Goal: Find specific page/section: Find specific page/section

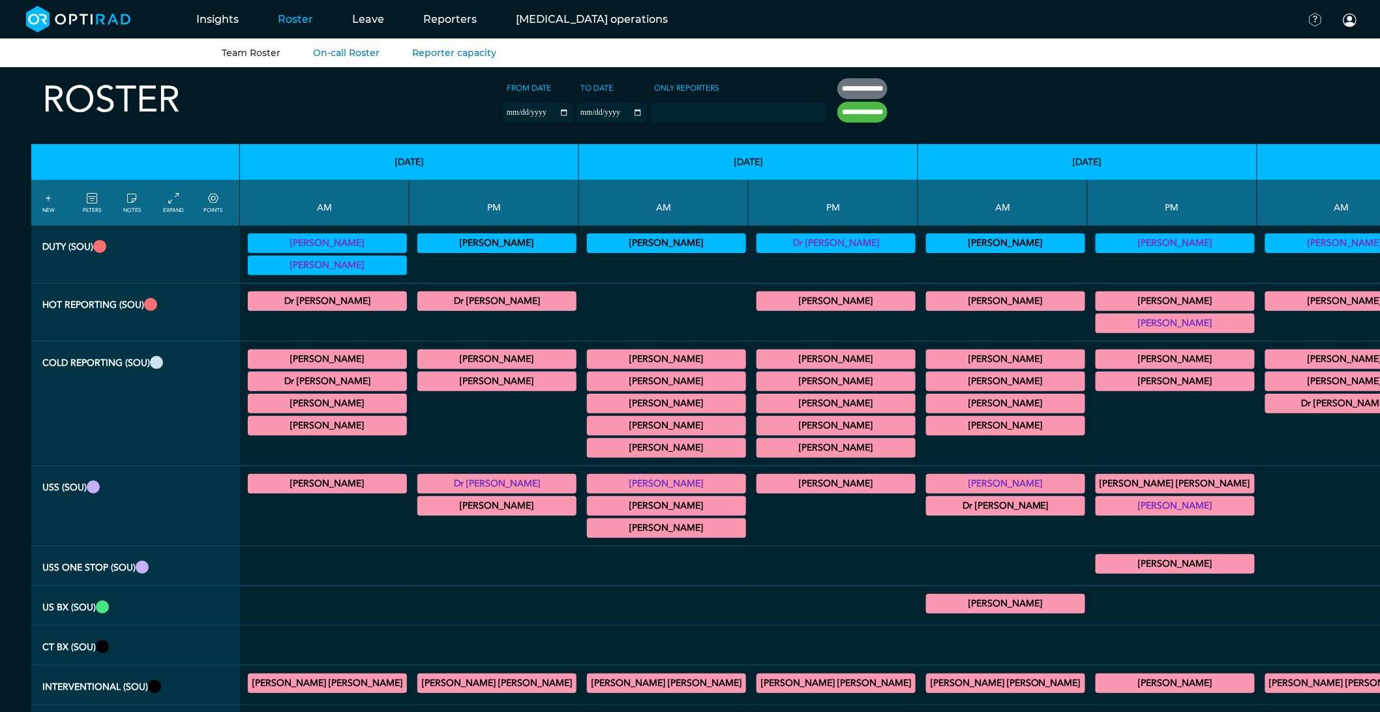
click at [1263, 620] on div at bounding box center [1342, 606] width 159 height 29
click at [88, 200] on icon at bounding box center [92, 199] width 10 height 14
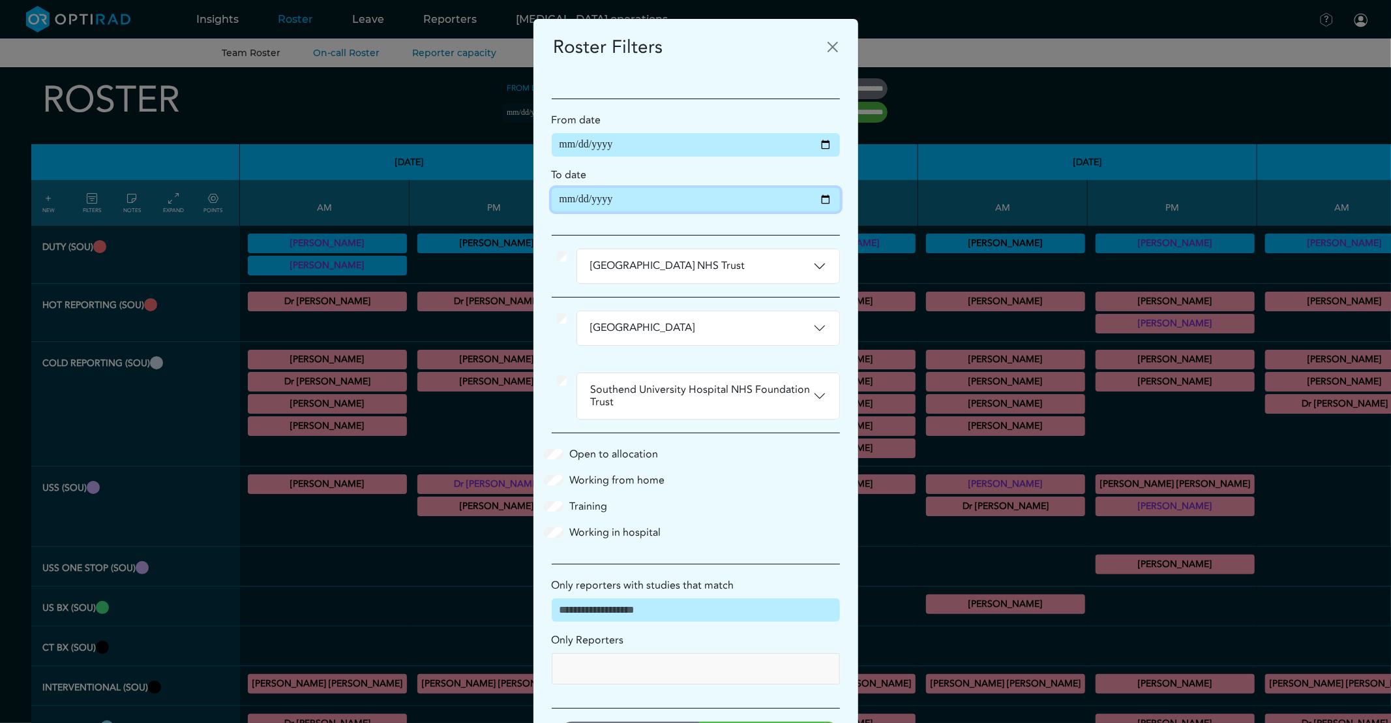
click at [811, 202] on input "**********" at bounding box center [696, 199] width 288 height 23
click at [823, 202] on input "**********" at bounding box center [696, 199] width 288 height 23
type input "**********"
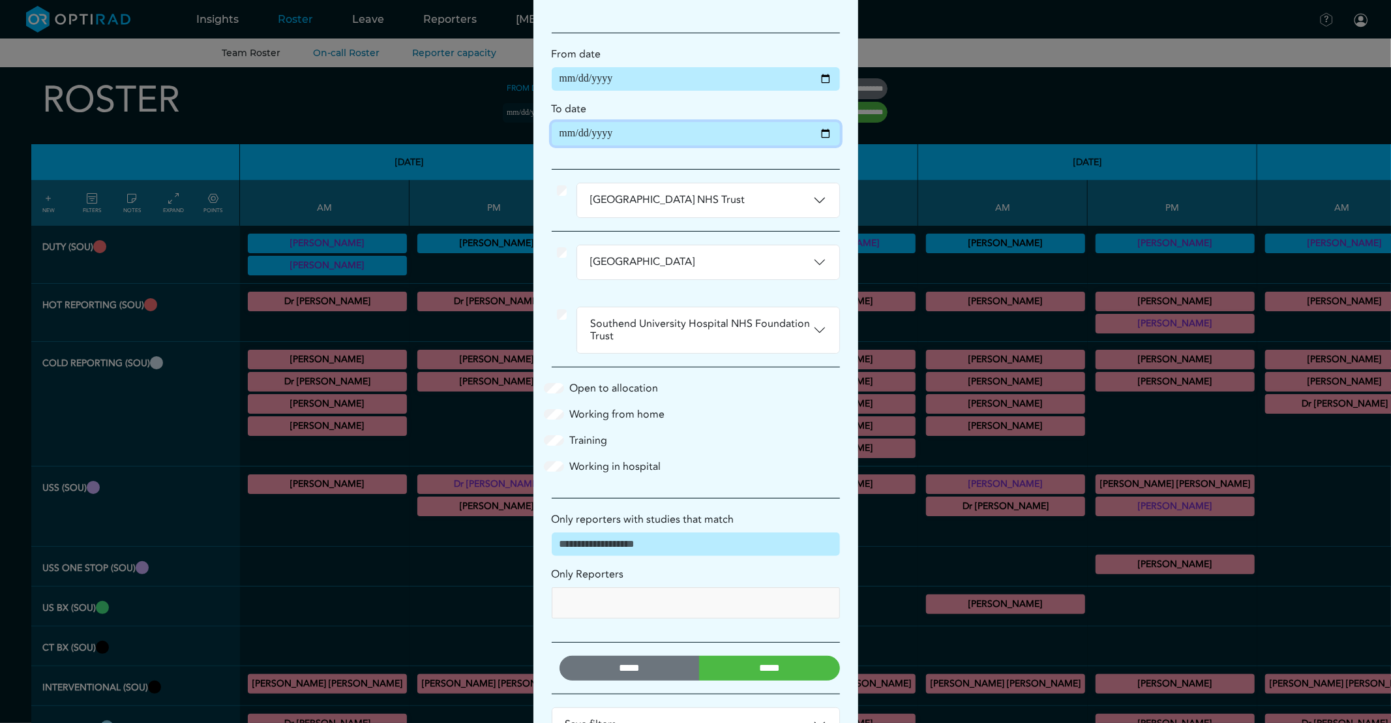
scroll to position [115, 0]
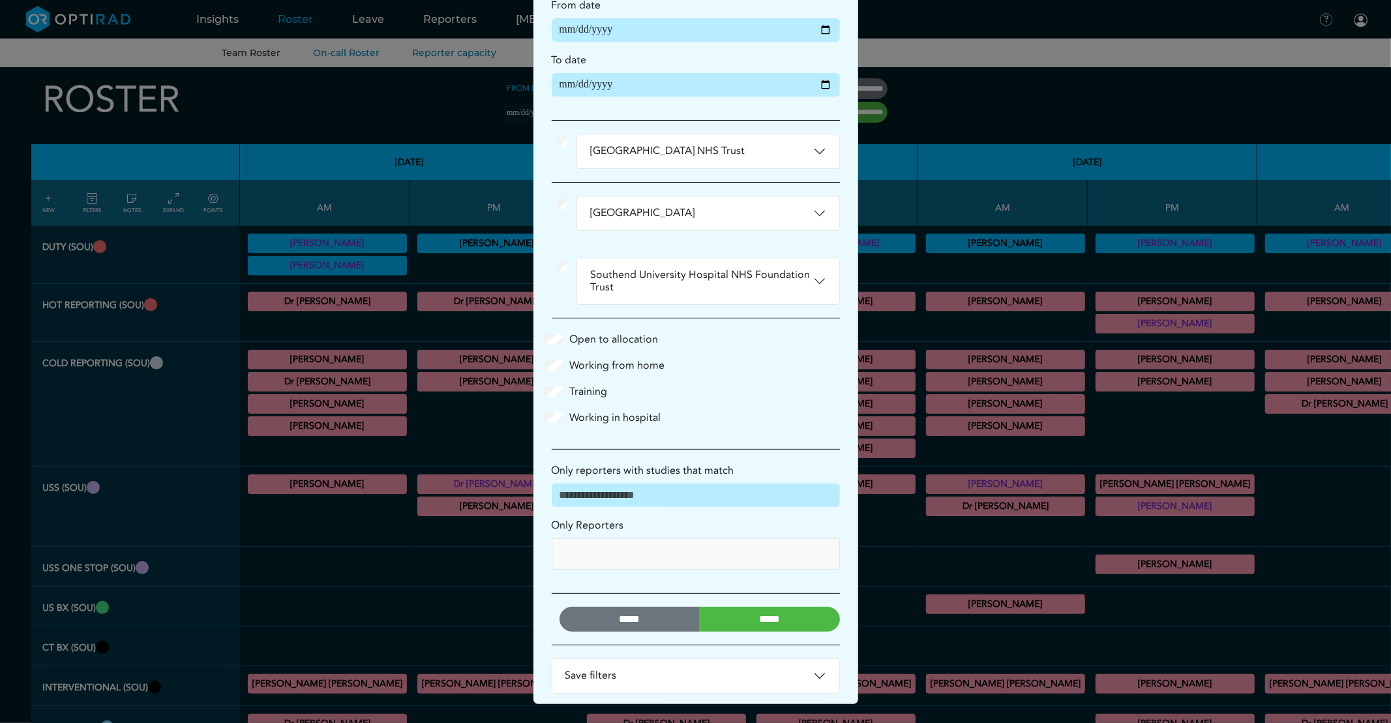
click at [757, 618] on input "*****" at bounding box center [769, 619] width 141 height 25
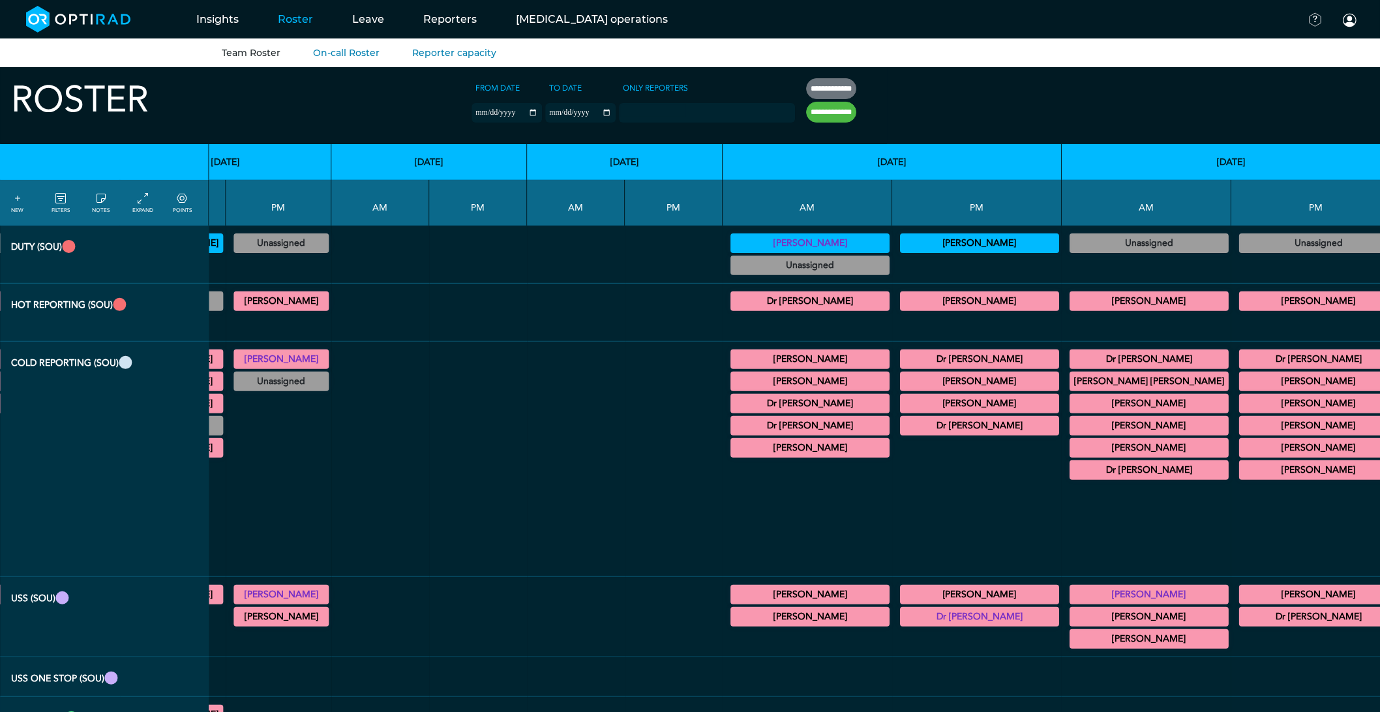
scroll to position [0, 3611]
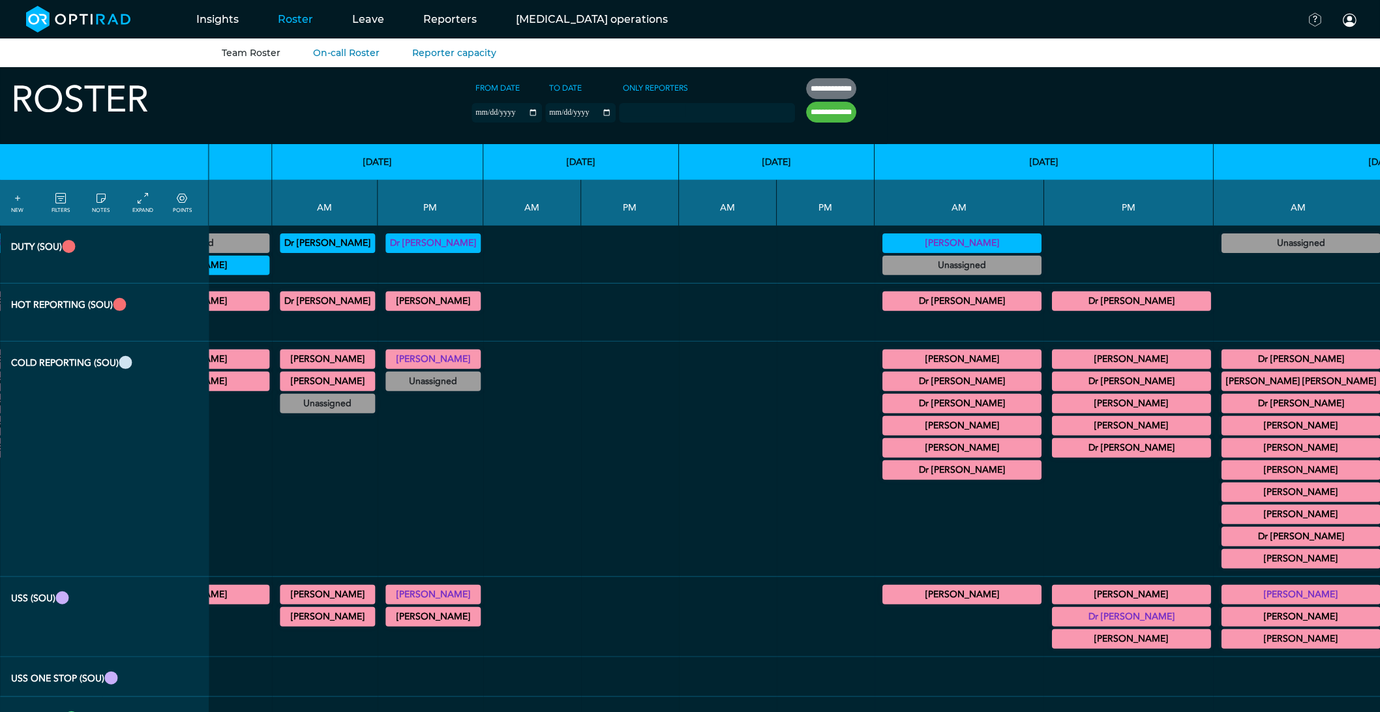
scroll to position [0, 3153]
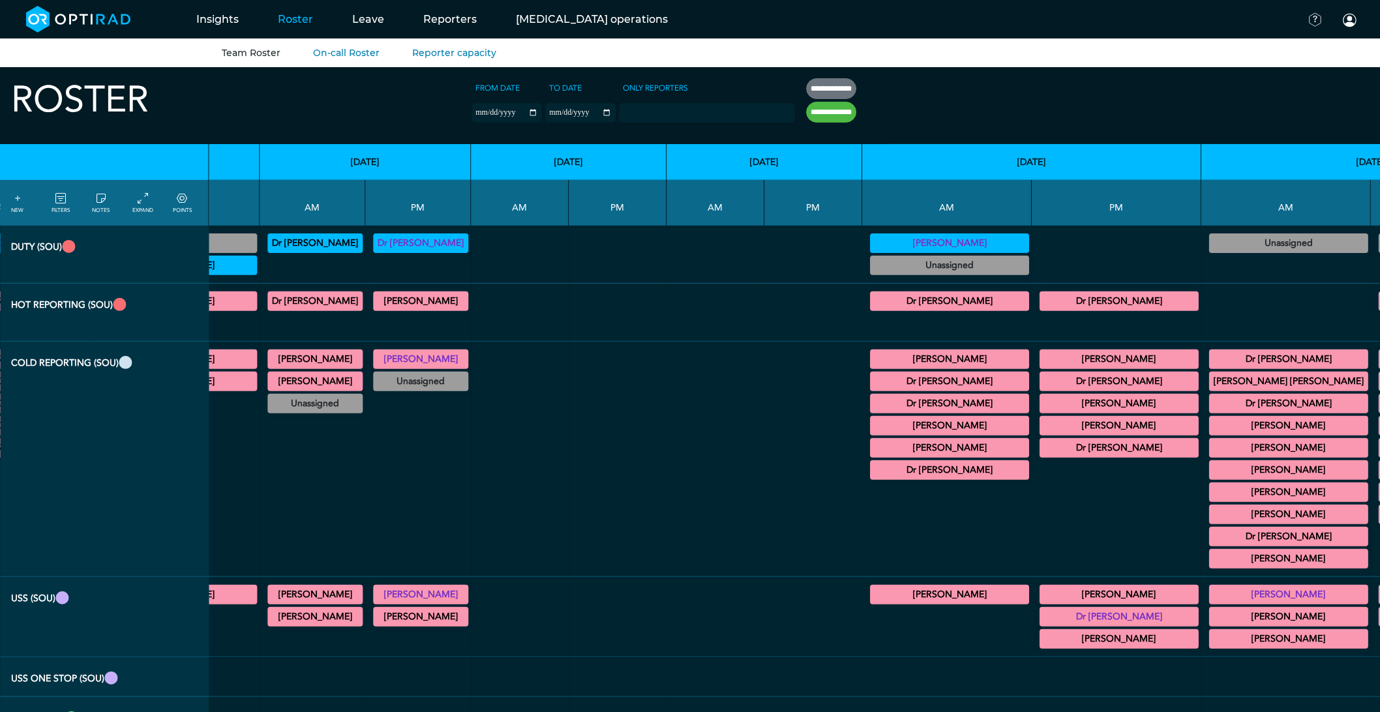
click at [872, 472] on summary "Dr [PERSON_NAME]" at bounding box center [949, 470] width 155 height 16
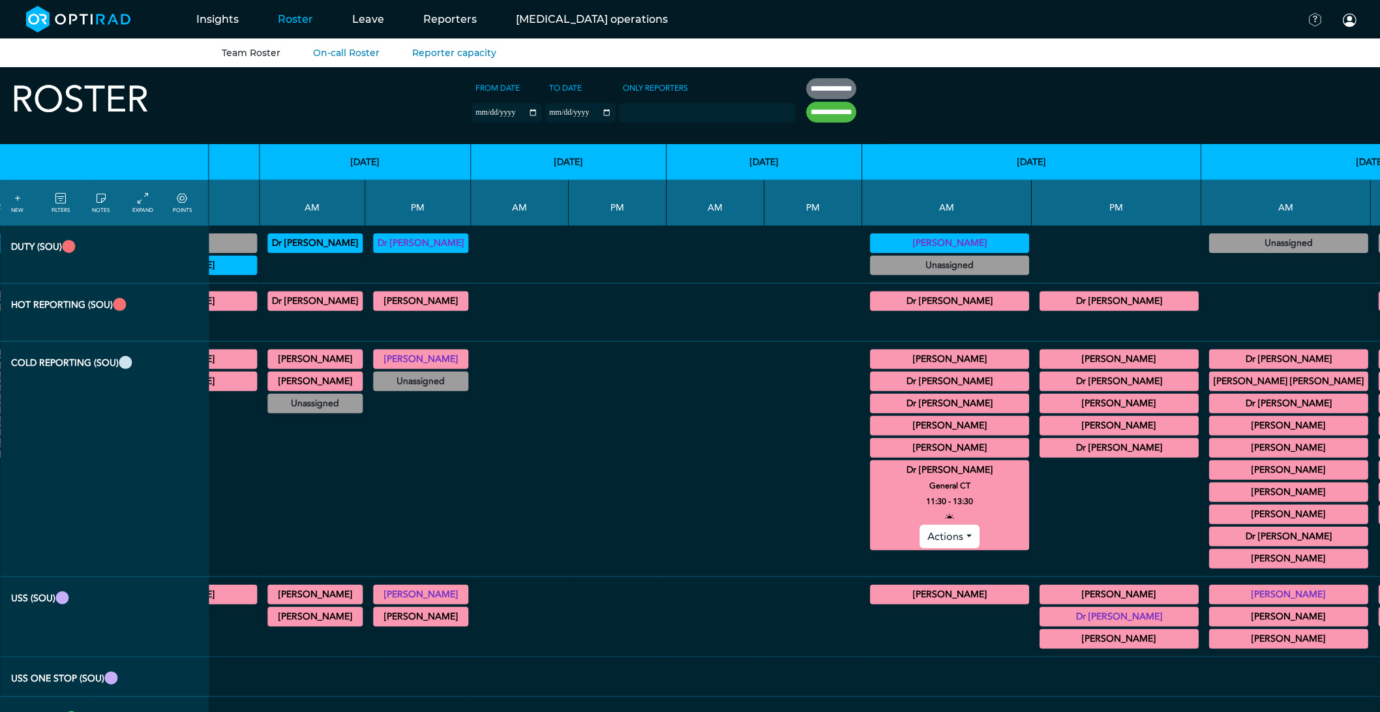
click at [872, 456] on summary "[PERSON_NAME]" at bounding box center [949, 448] width 155 height 16
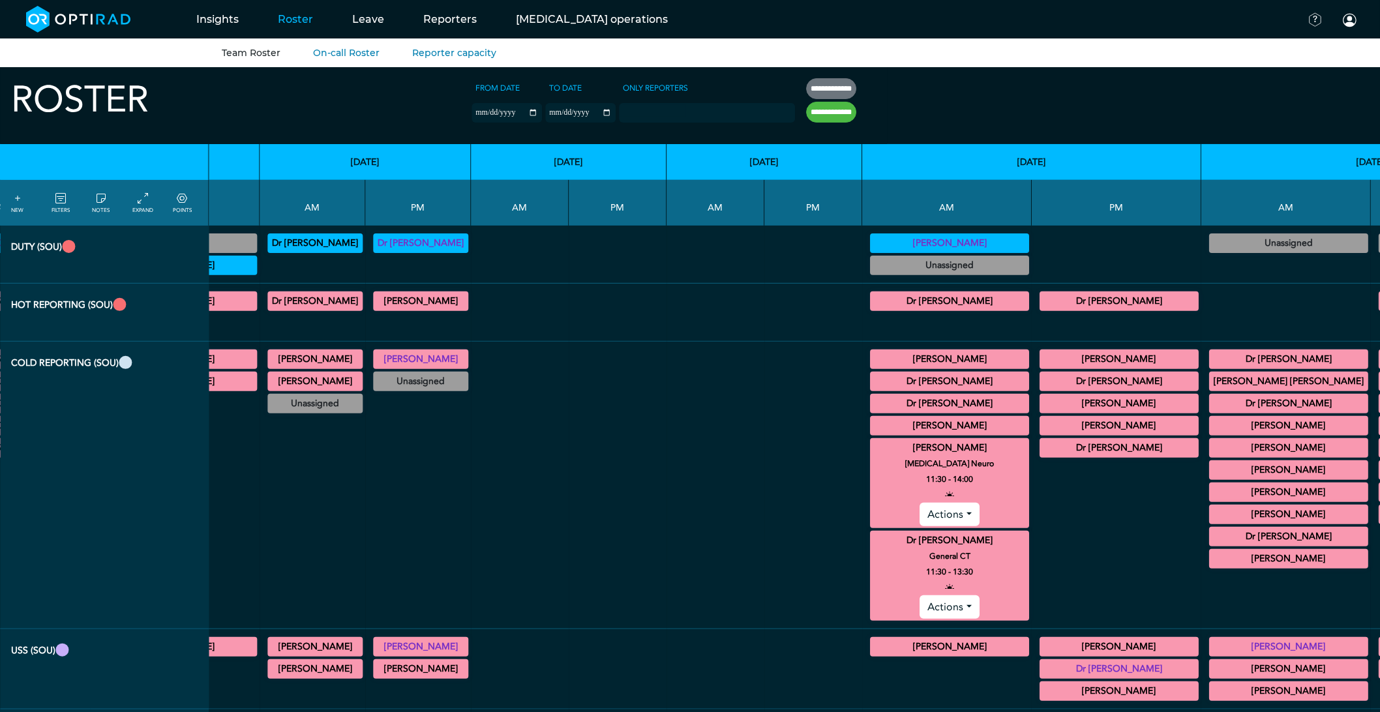
click at [872, 425] on summary "[PERSON_NAME]" at bounding box center [949, 426] width 155 height 16
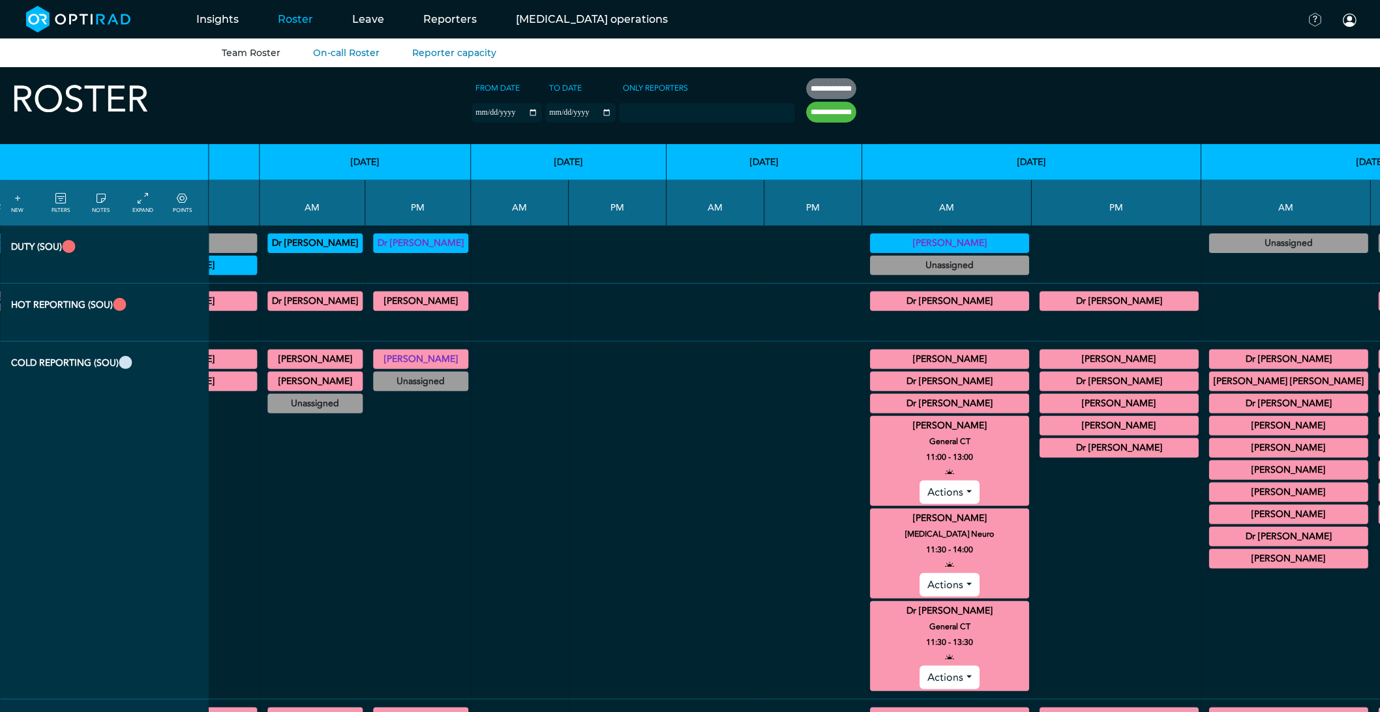
click at [872, 411] on summary "Dr [PERSON_NAME]" at bounding box center [949, 404] width 155 height 16
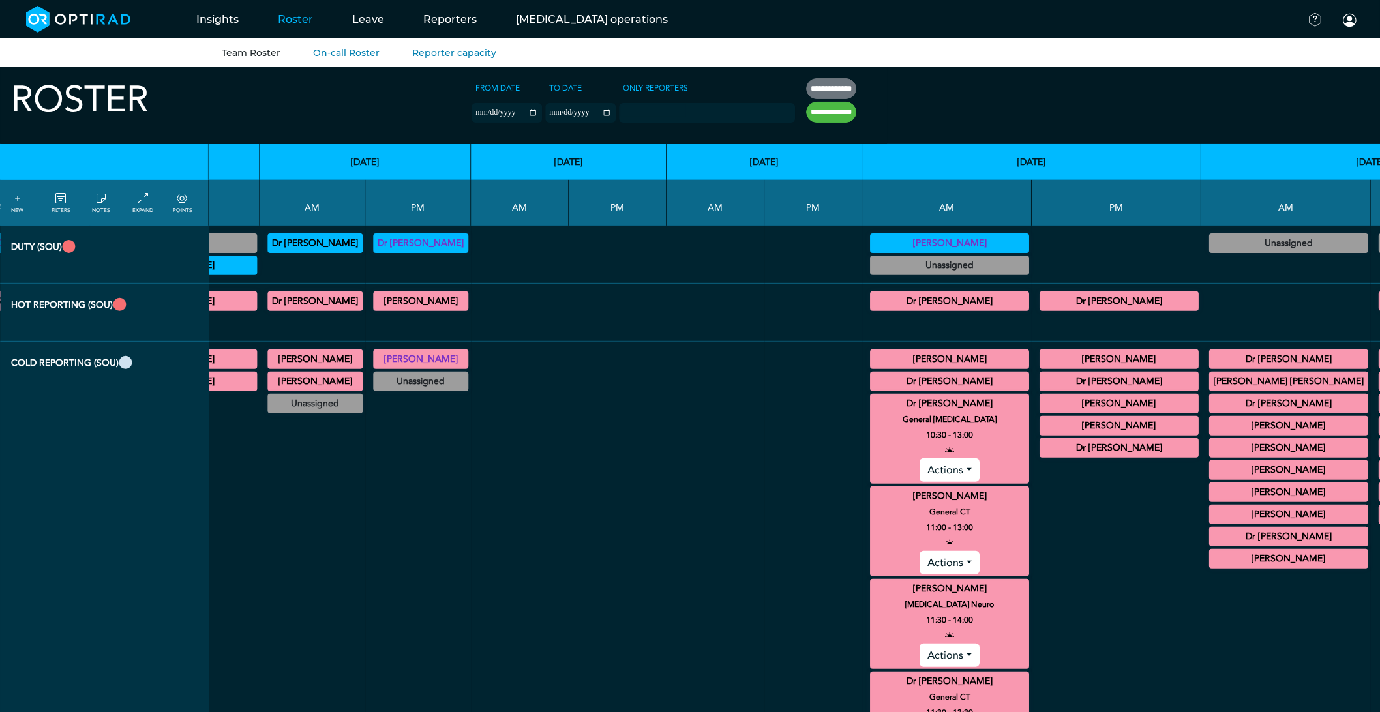
click at [867, 395] on div "[PERSON_NAME] General [MEDICAL_DATA] 09:00 - 11:00 Actions Dr [PERSON_NAME] Gen…" at bounding box center [946, 555] width 159 height 417
click at [872, 385] on summary "Dr [PERSON_NAME]" at bounding box center [949, 382] width 155 height 16
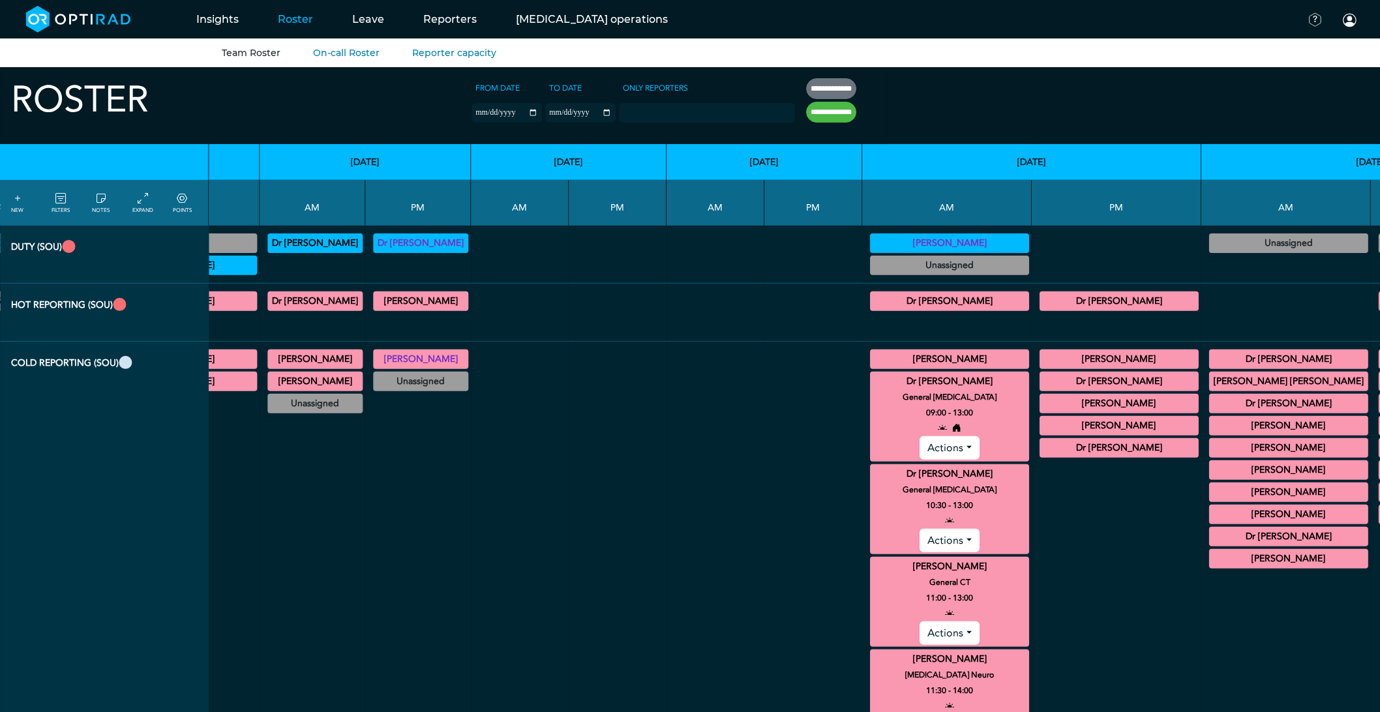
click at [872, 362] on summary "[PERSON_NAME]" at bounding box center [949, 360] width 155 height 16
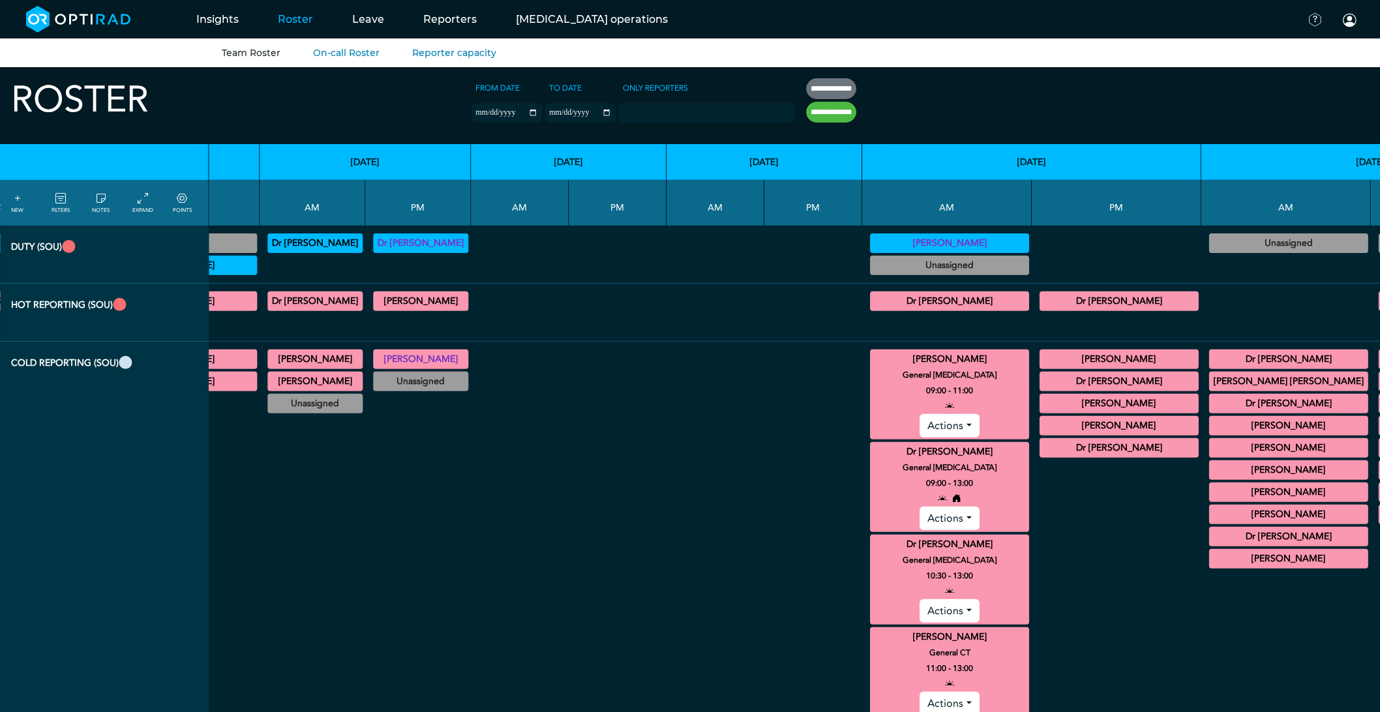
click at [872, 361] on summary "[PERSON_NAME]" at bounding box center [949, 360] width 155 height 16
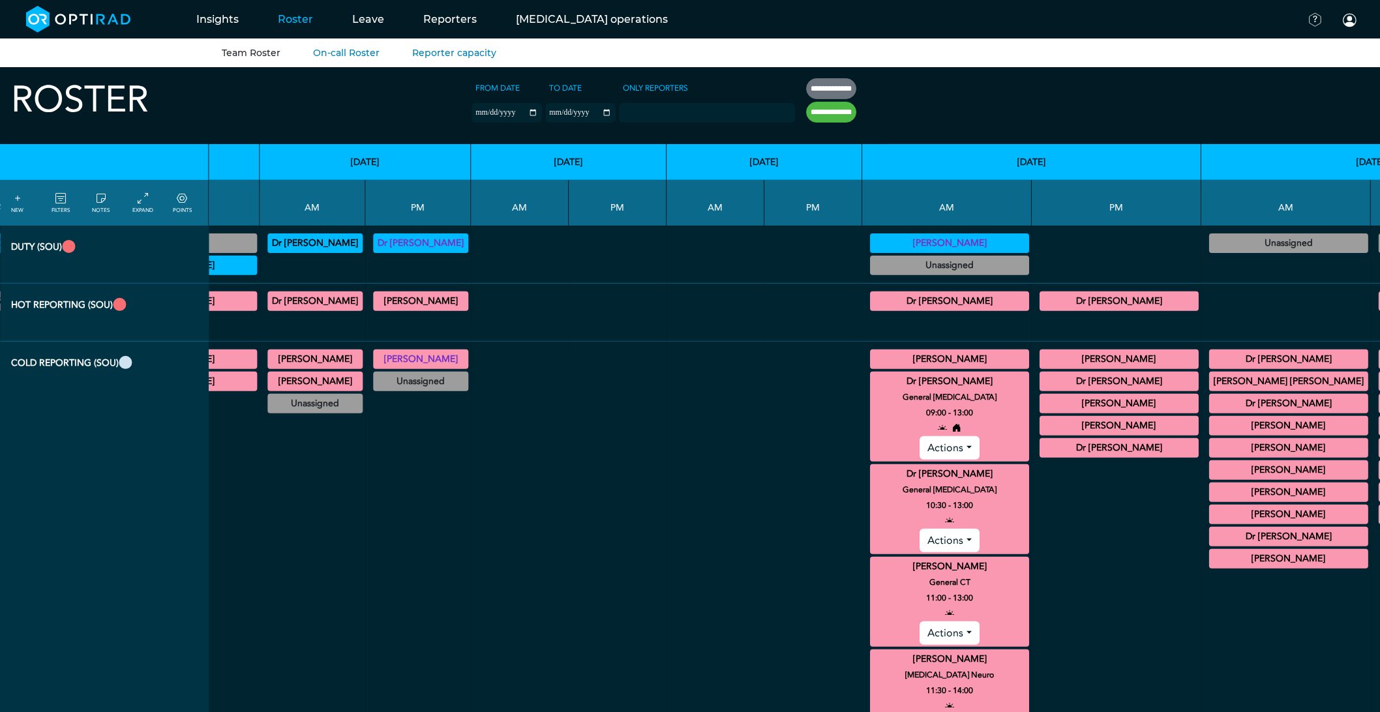
click at [872, 479] on summary "Dr [PERSON_NAME]" at bounding box center [949, 474] width 155 height 16
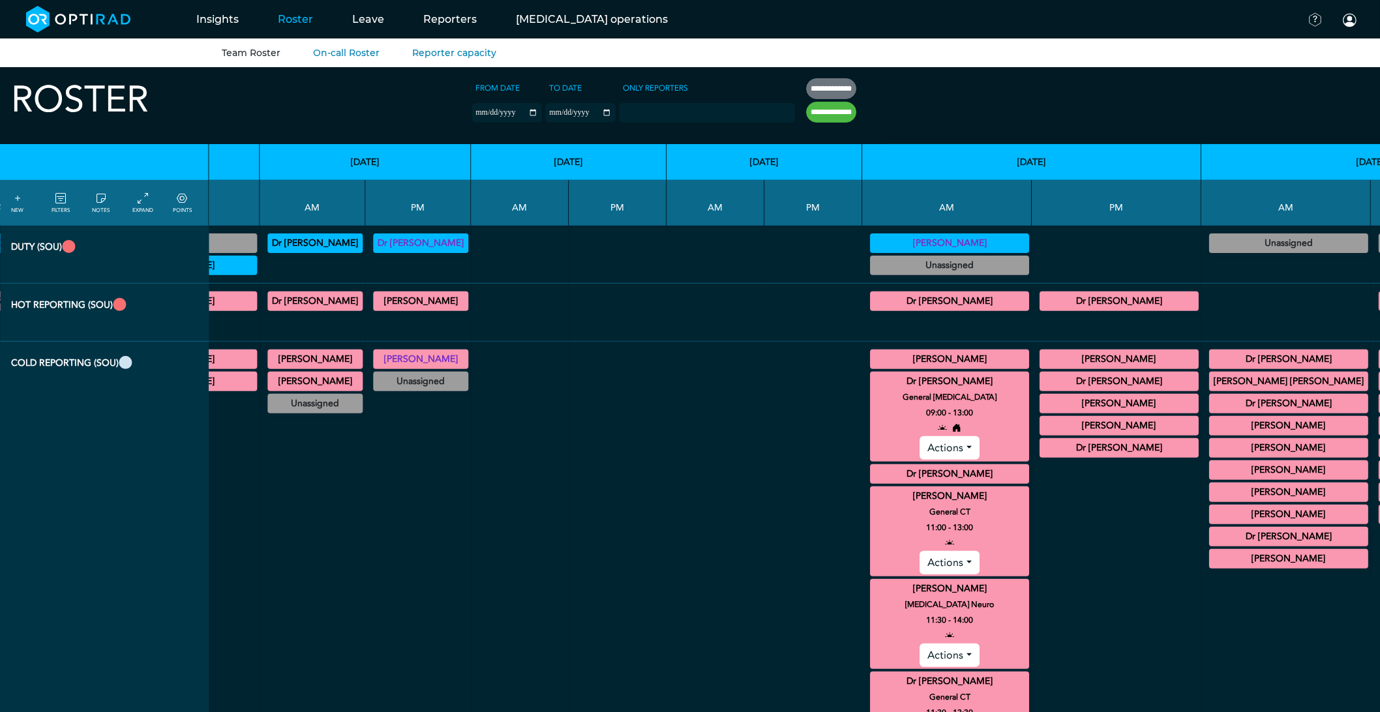
click at [872, 494] on summary "[PERSON_NAME]" at bounding box center [949, 497] width 155 height 16
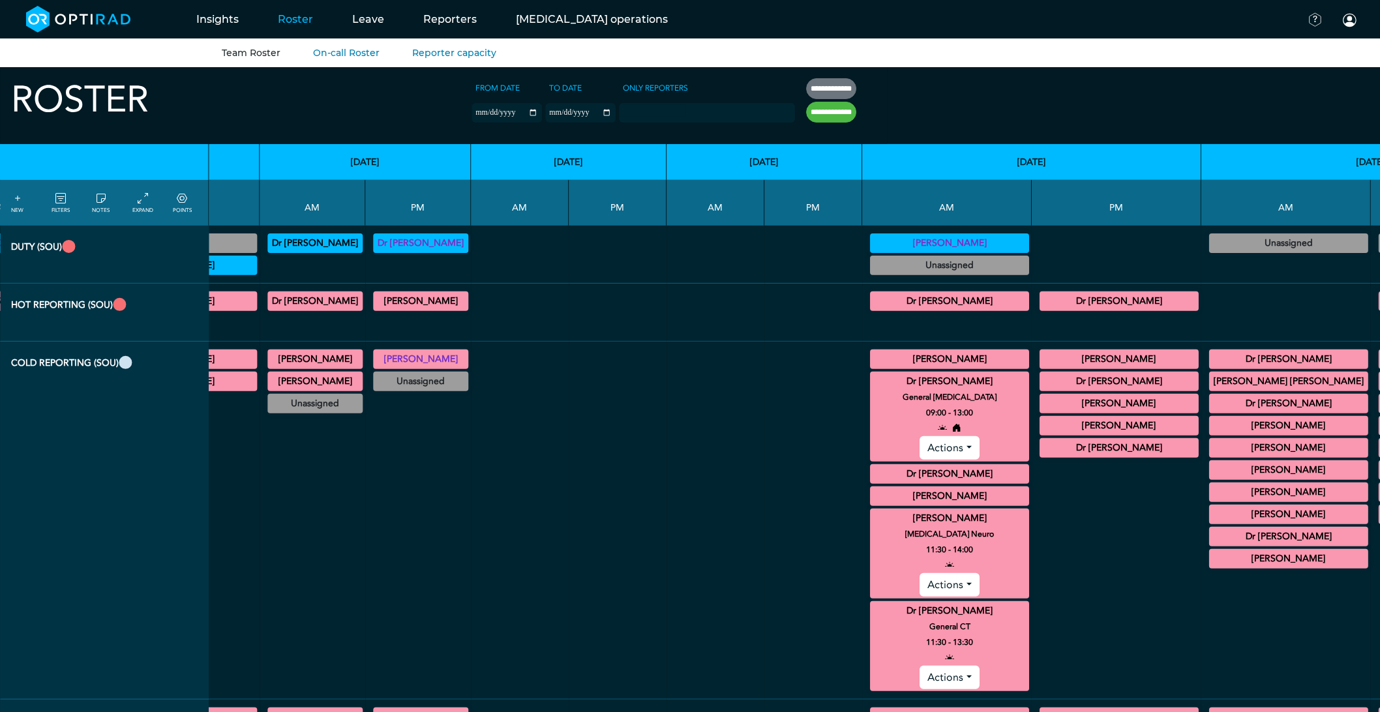
click at [872, 524] on summary "[PERSON_NAME]" at bounding box center [949, 519] width 155 height 16
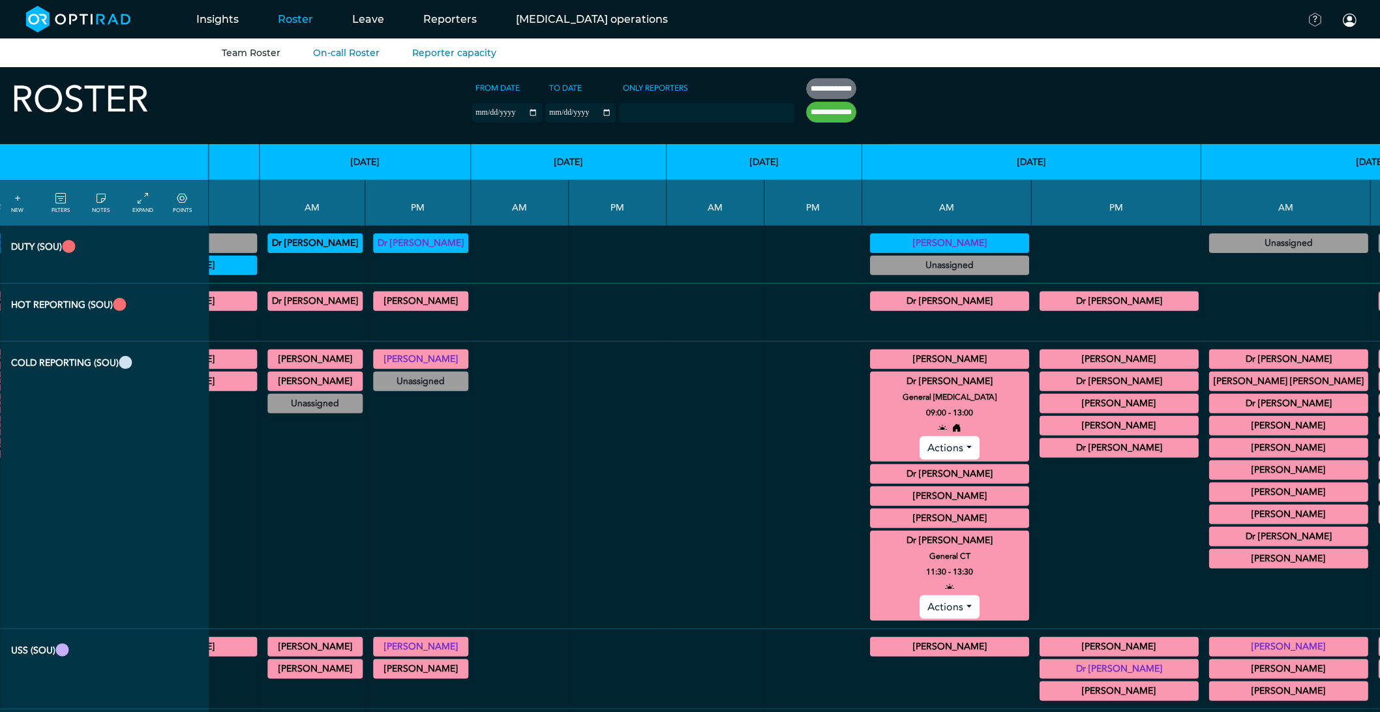
click at [872, 543] on summary "Dr [PERSON_NAME]" at bounding box center [949, 541] width 155 height 16
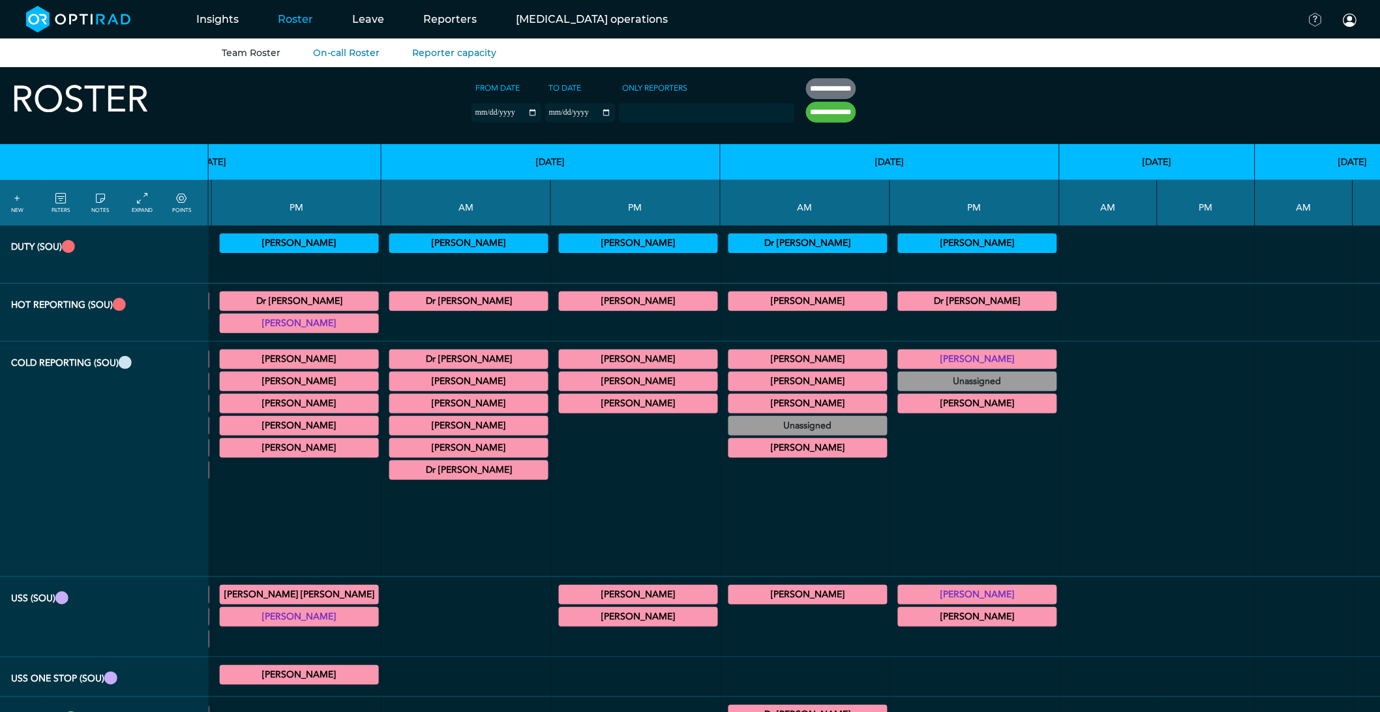
scroll to position [0, 5200]
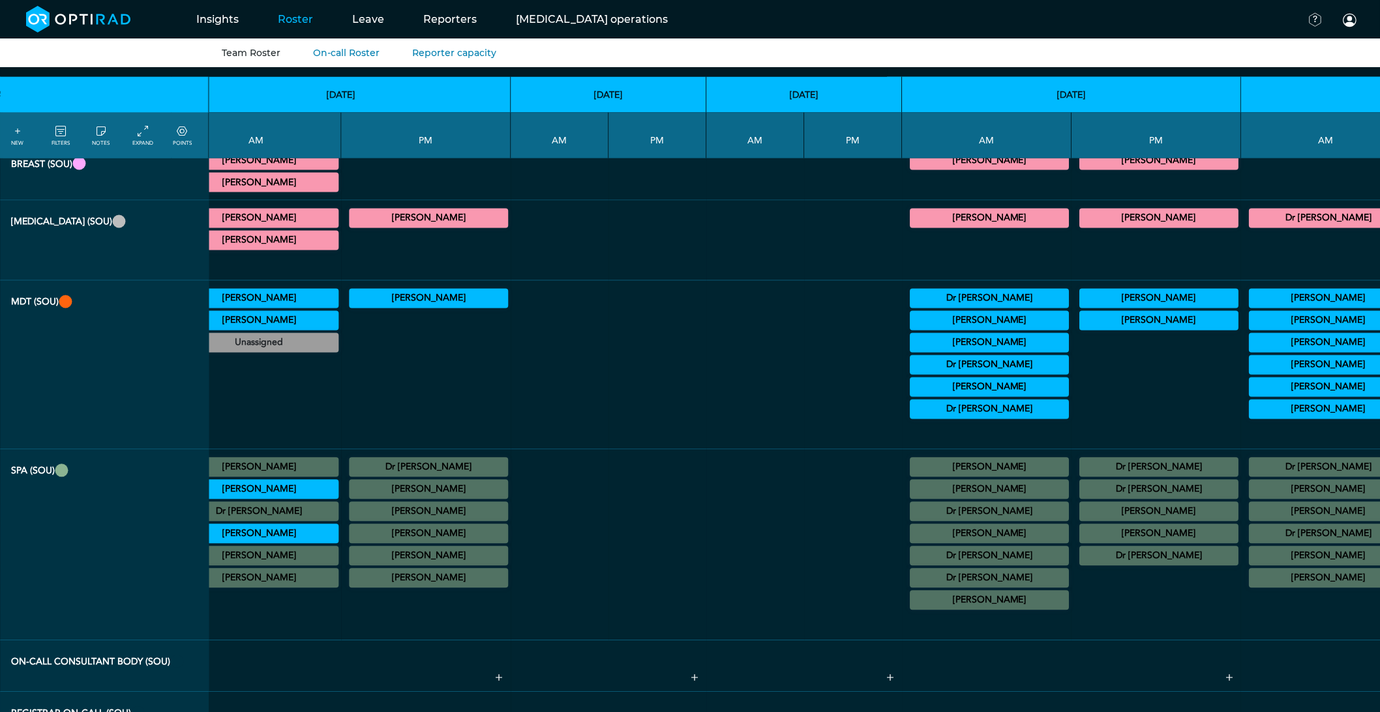
scroll to position [869, 5200]
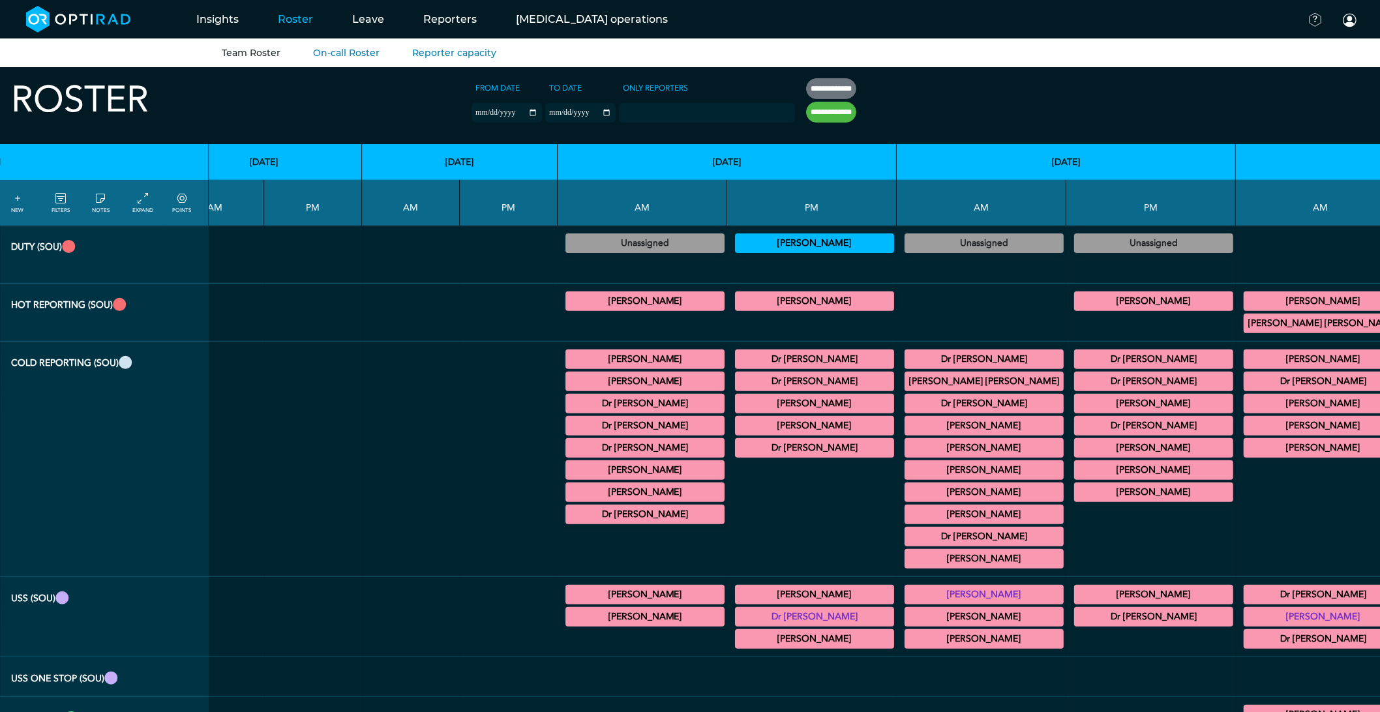
scroll to position [0, 5762]
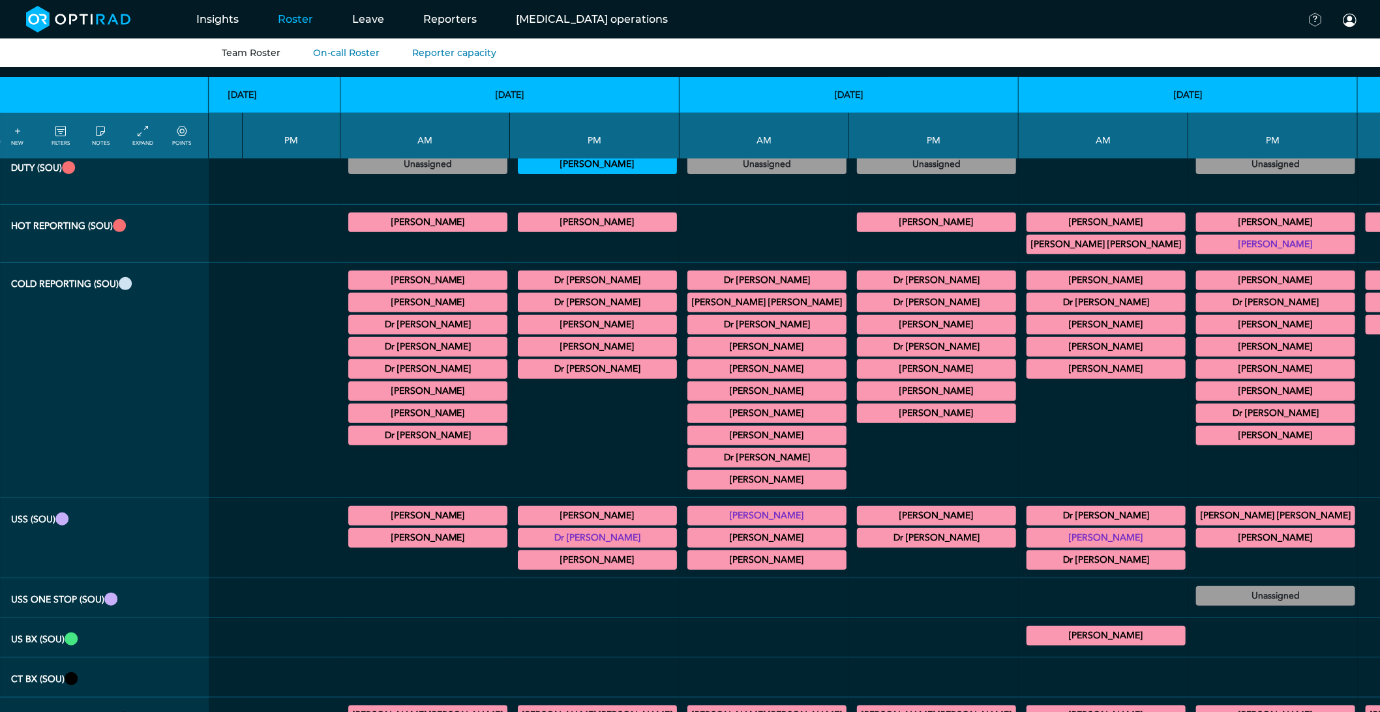
scroll to position [72, 5762]
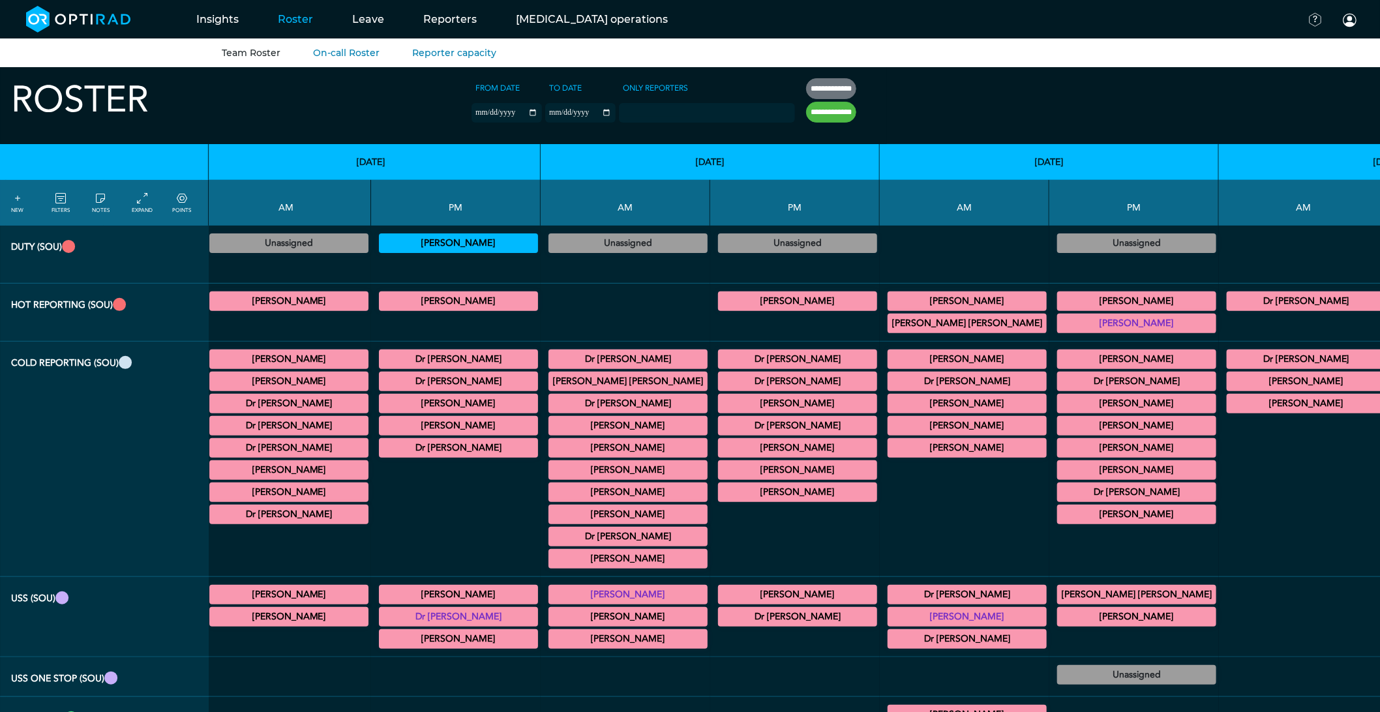
scroll to position [0, 5913]
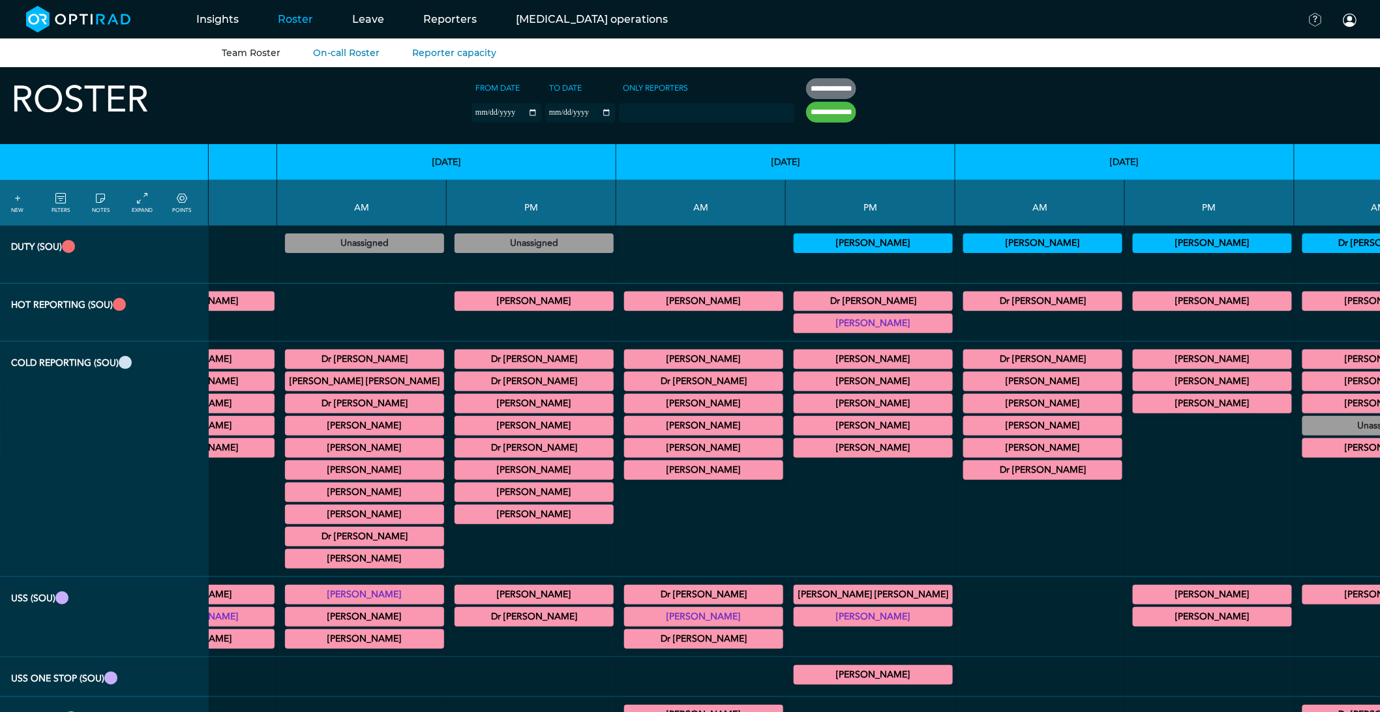
scroll to position [0, 4608]
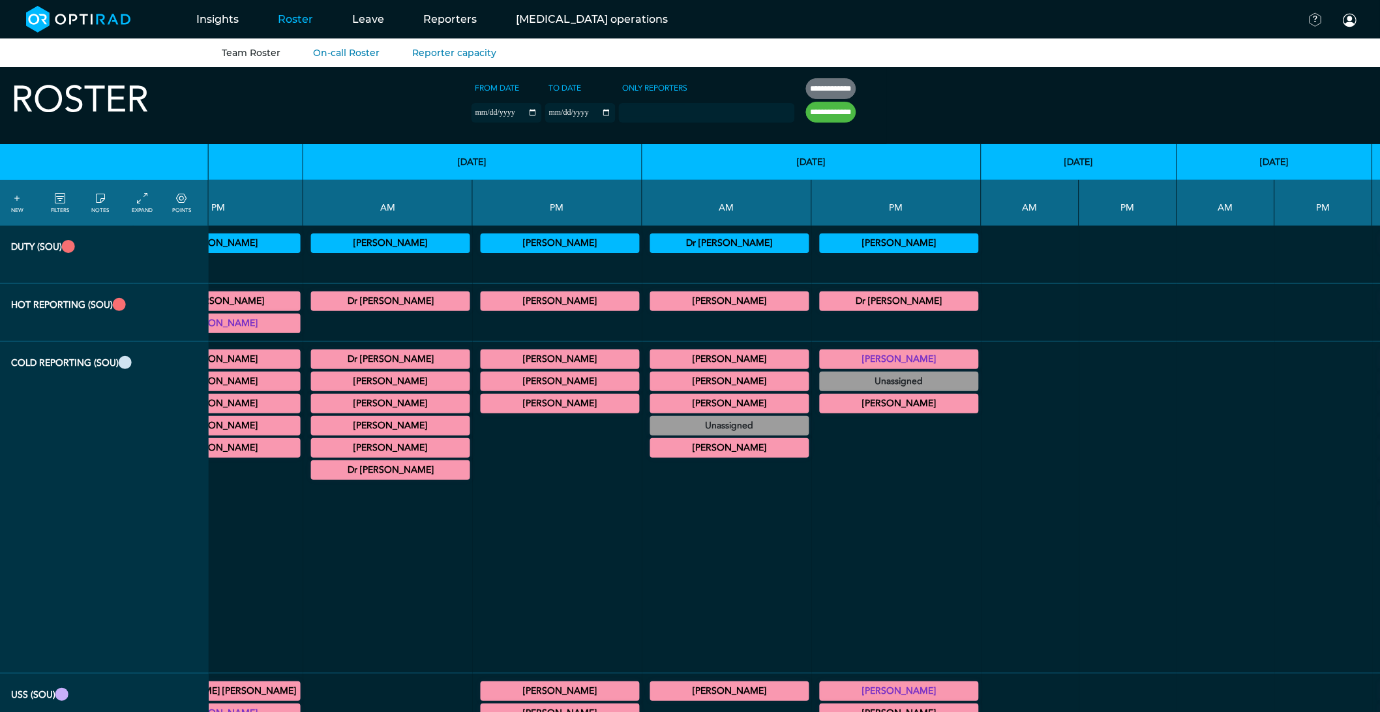
scroll to position [0, 4717]
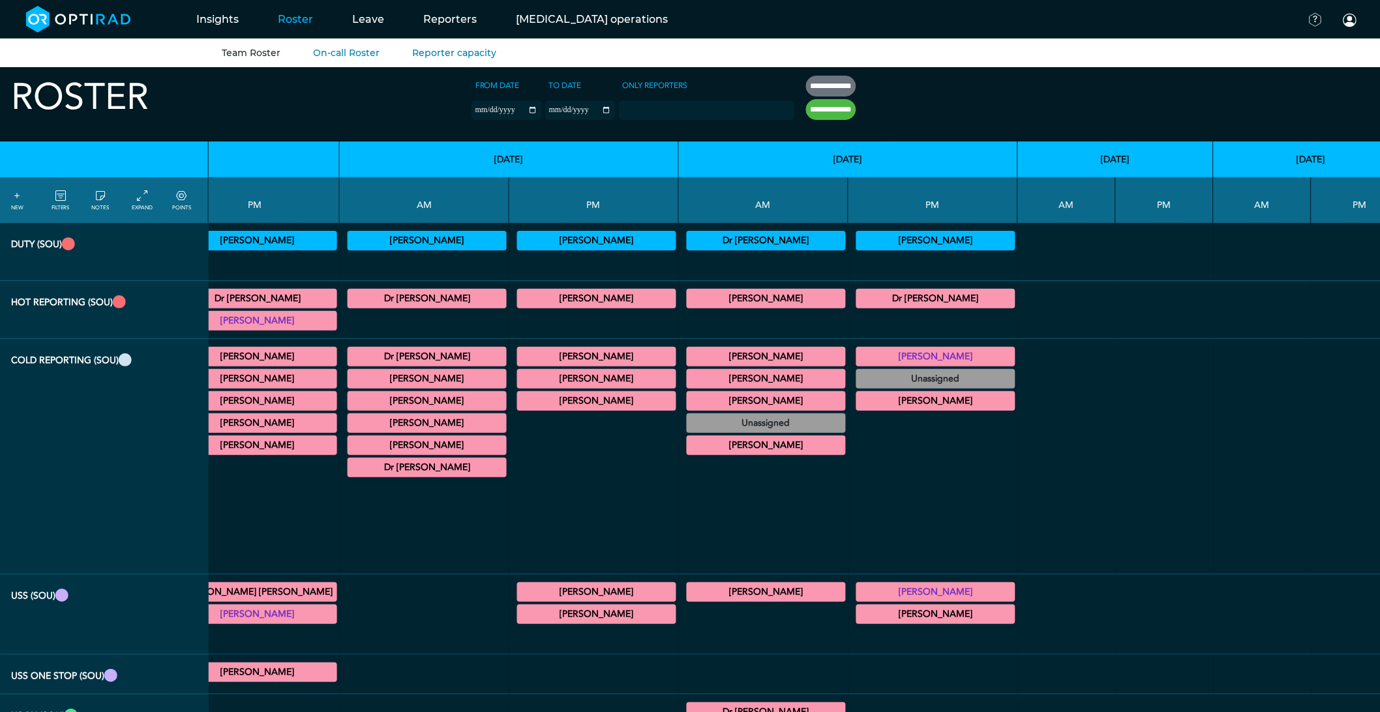
scroll to position [0, 4693]
